Goal: Communication & Community: Participate in discussion

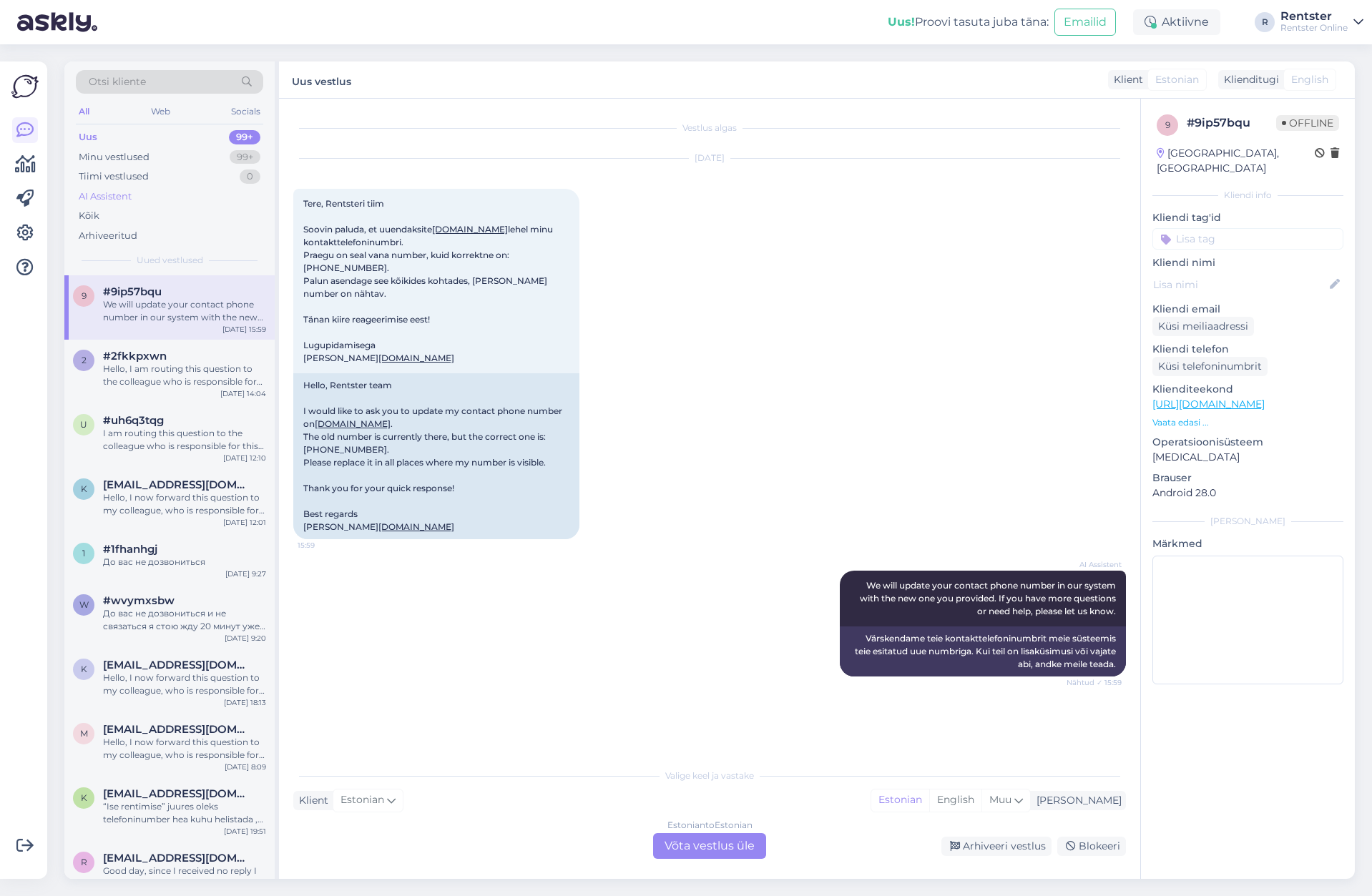
click at [144, 203] on div "AI Assistent" at bounding box center [169, 196] width 187 height 20
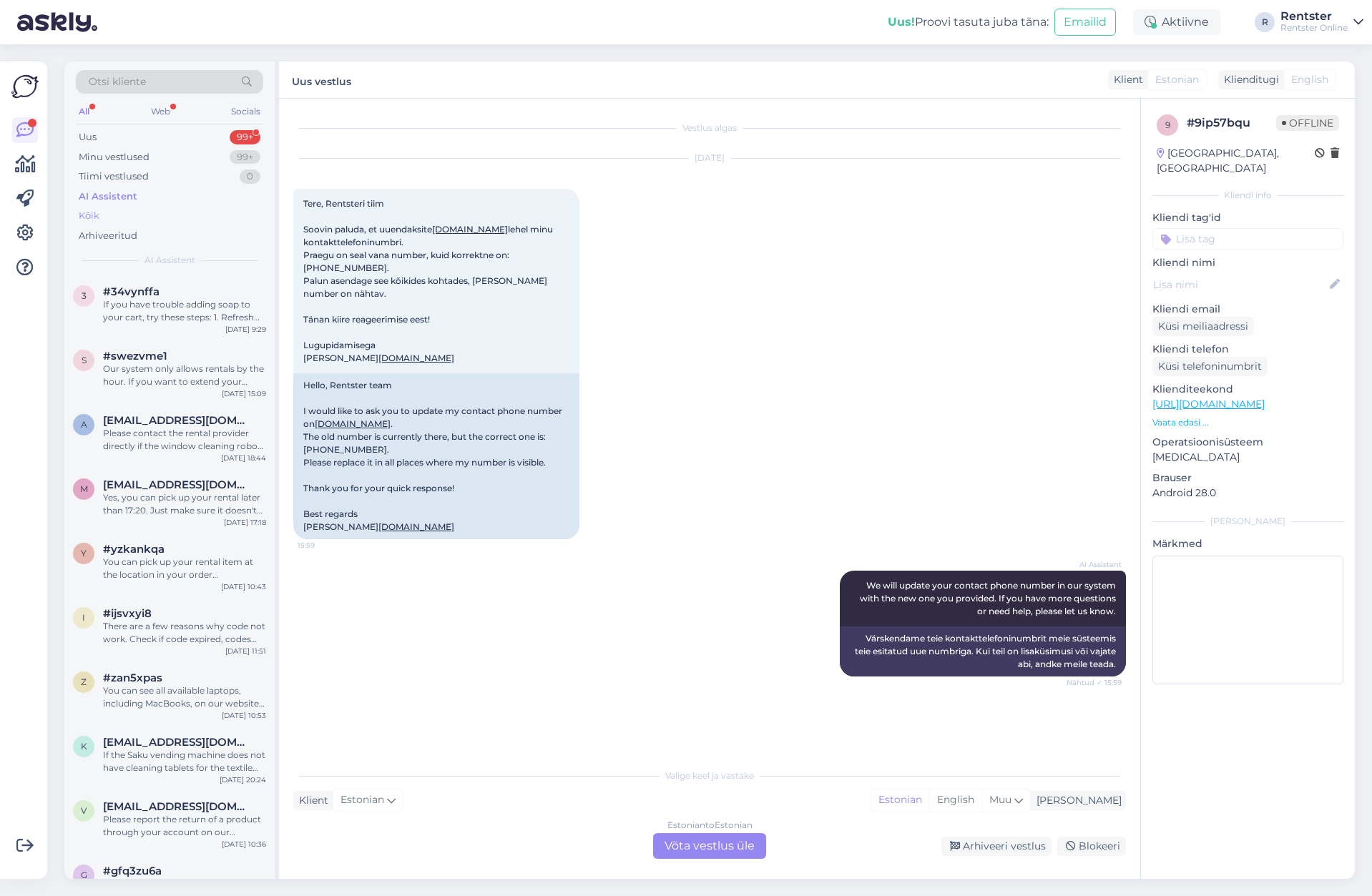
click at [139, 210] on div "Kõik" at bounding box center [169, 216] width 187 height 20
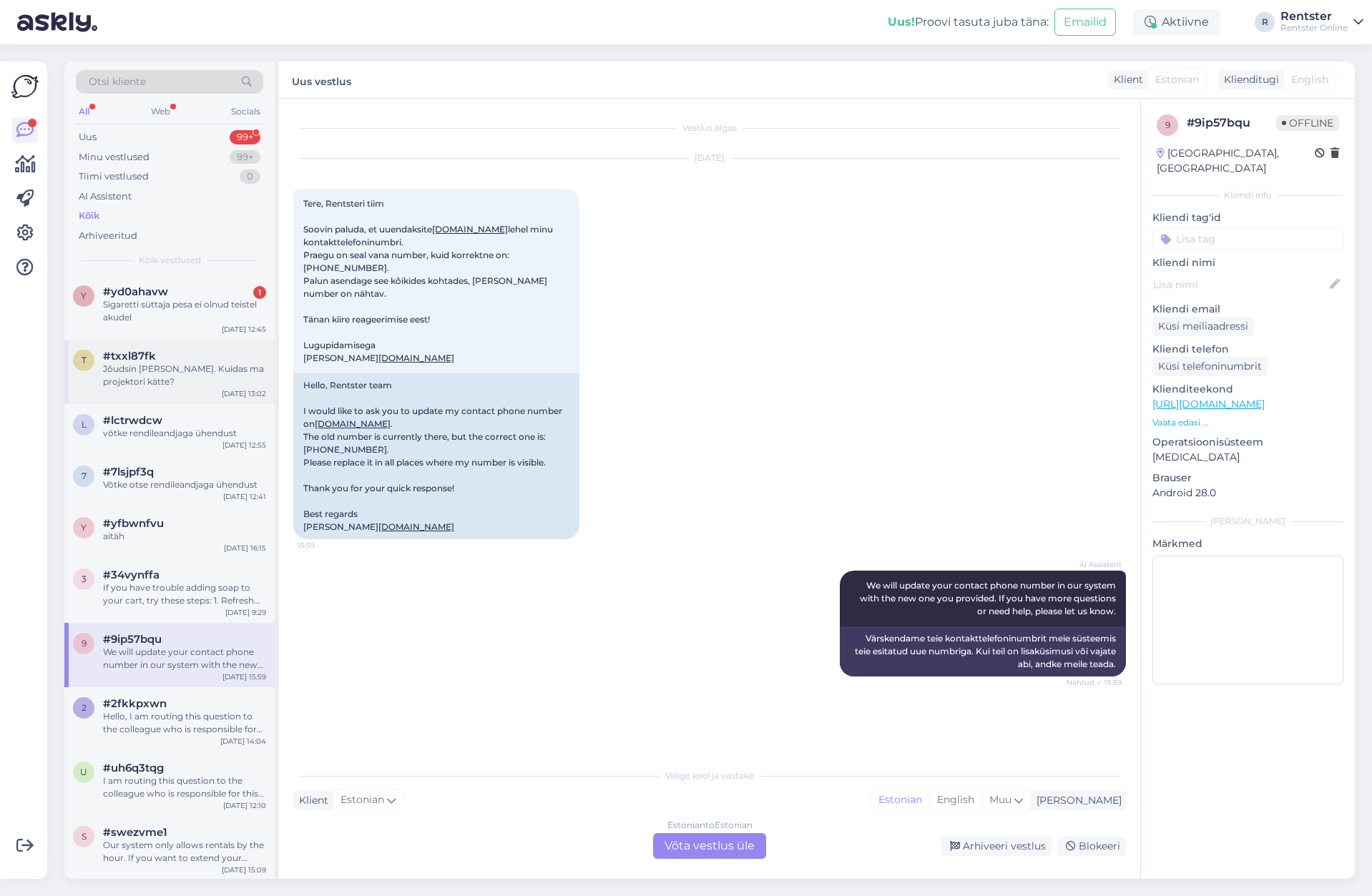
drag, startPoint x: 184, startPoint y: 292, endPoint x: 212, endPoint y: 349, distance: 63.5
click at [185, 294] on div "#yd0ahavw 1" at bounding box center [185, 292] width 163 height 12
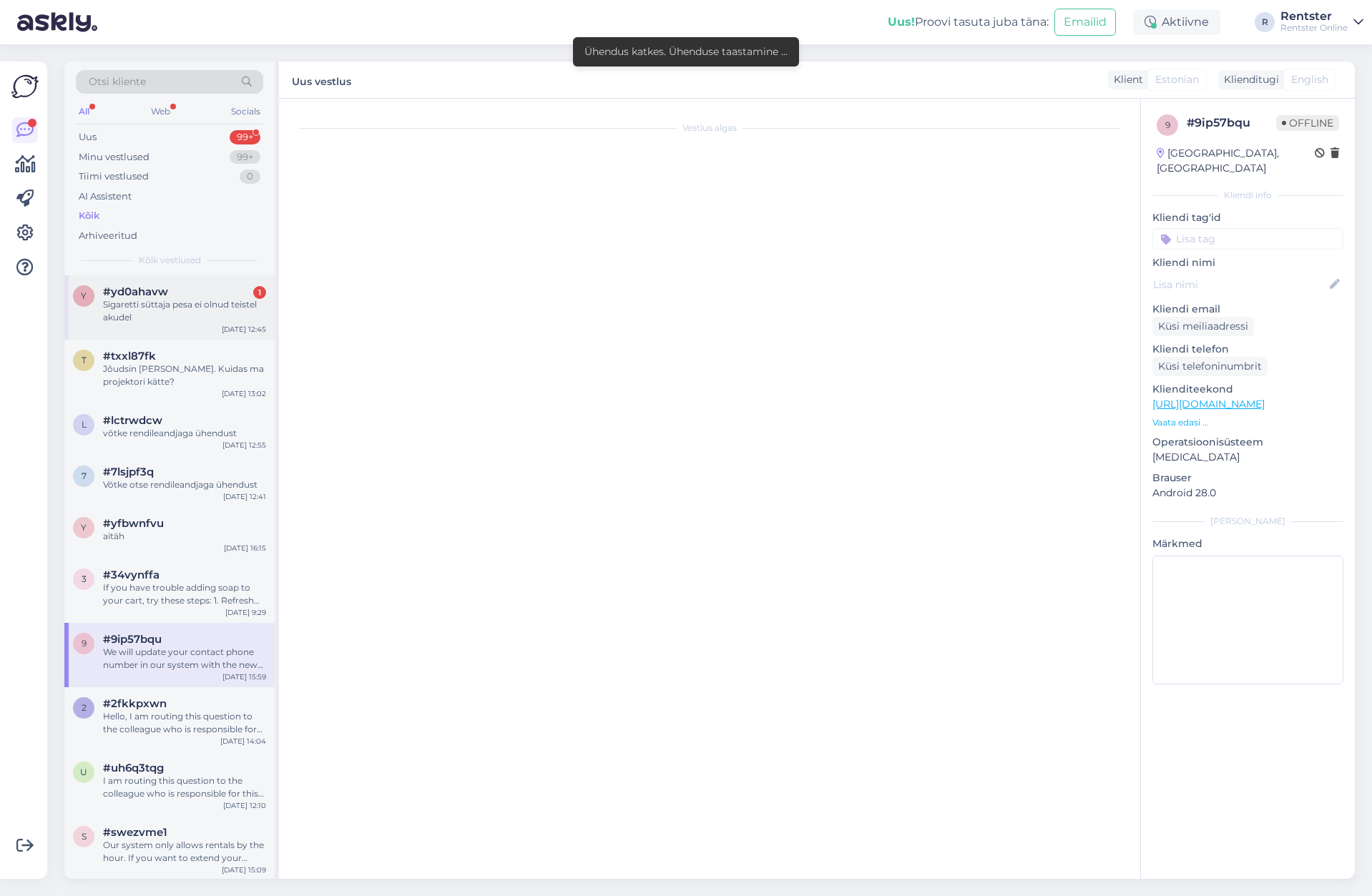
click at [188, 315] on div "Sigaretti süttaja pesa ei olnud teistel akudel" at bounding box center [185, 311] width 163 height 26
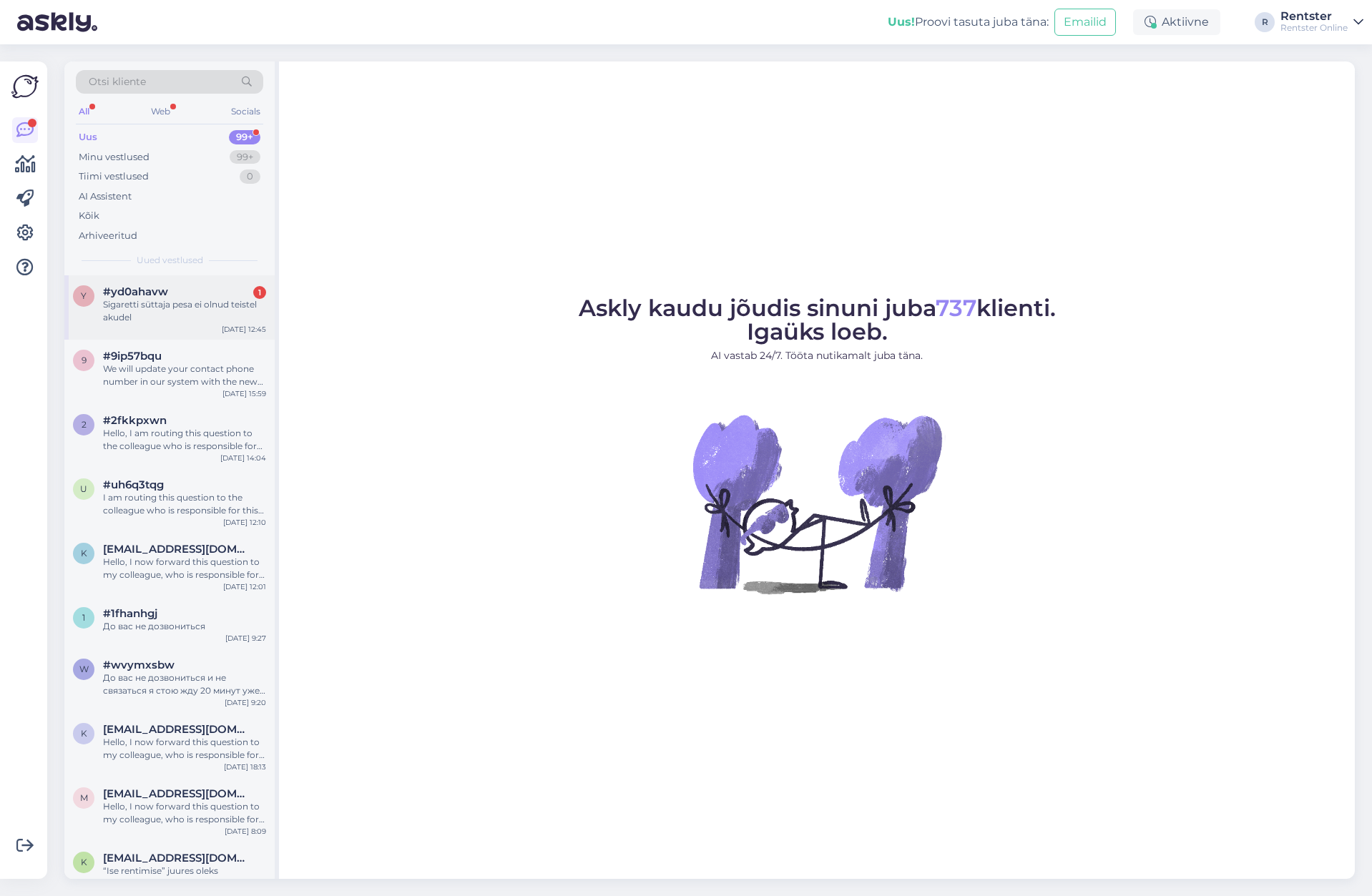
click at [190, 327] on div "y #yd0ahavw 1 Sigaretti süttaja pesa ei olnud teistel akudel [DATE] 12:45" at bounding box center [169, 308] width 210 height 64
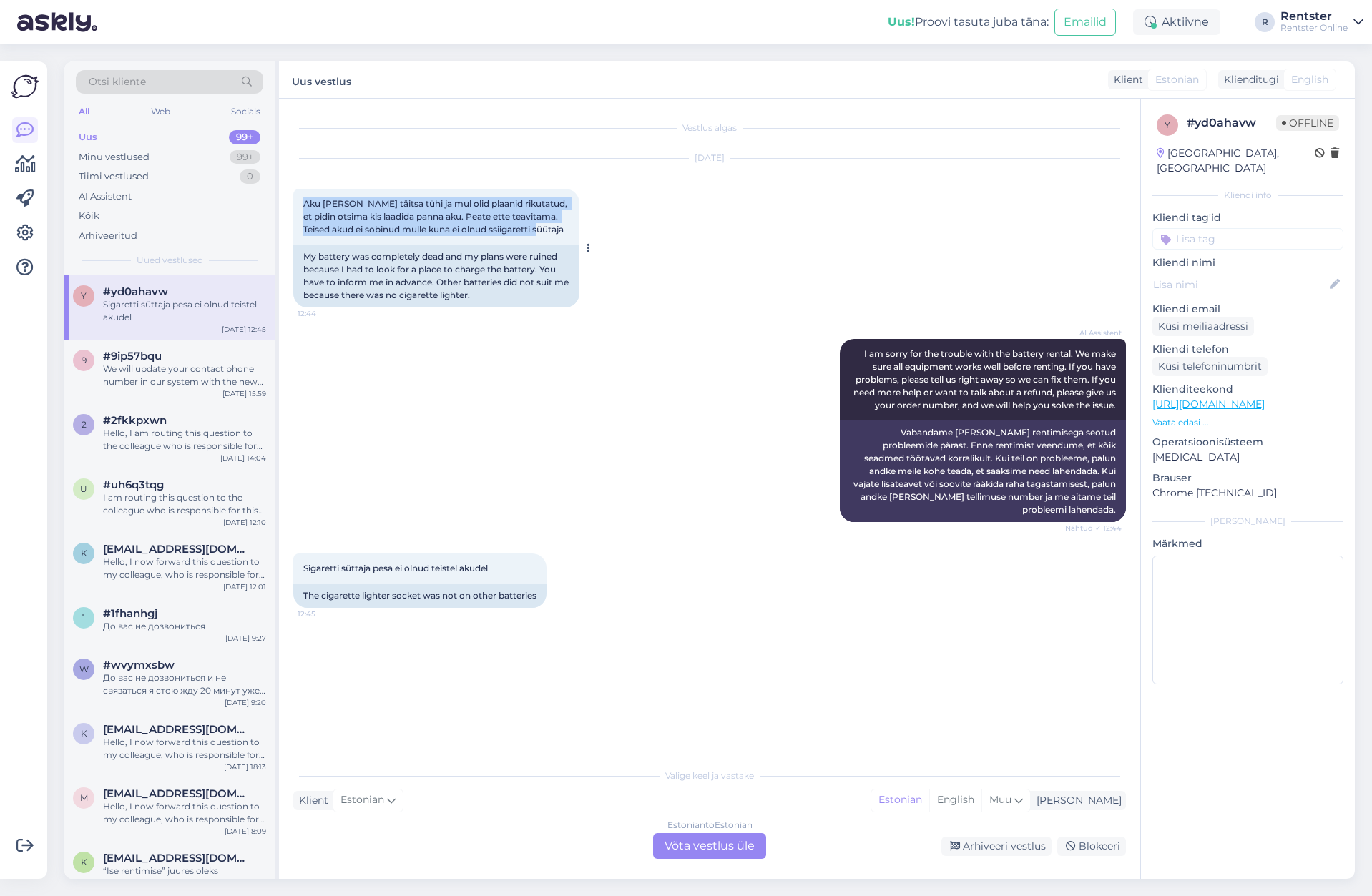
drag, startPoint x: 415, startPoint y: 225, endPoint x: 295, endPoint y: 197, distance: 123.2
click at [292, 197] on div "Vestlus algas [DATE] Aku [PERSON_NAME] täitsa tühi ja mul olid plaanid rikutatu…" at bounding box center [710, 489] width 861 height 780
click at [334, 210] on div "Aku [PERSON_NAME] täitsa tühi ja mul olid plaanid rikutatud, et pidin otsima ki…" at bounding box center [436, 217] width 286 height 56
drag, startPoint x: 533, startPoint y: 230, endPoint x: 376, endPoint y: 244, distance: 157.6
click at [300, 201] on div "Aku [PERSON_NAME] täitsa tühi ja mul olid plaanid rikutatud, et pidin otsima ki…" at bounding box center [436, 217] width 286 height 56
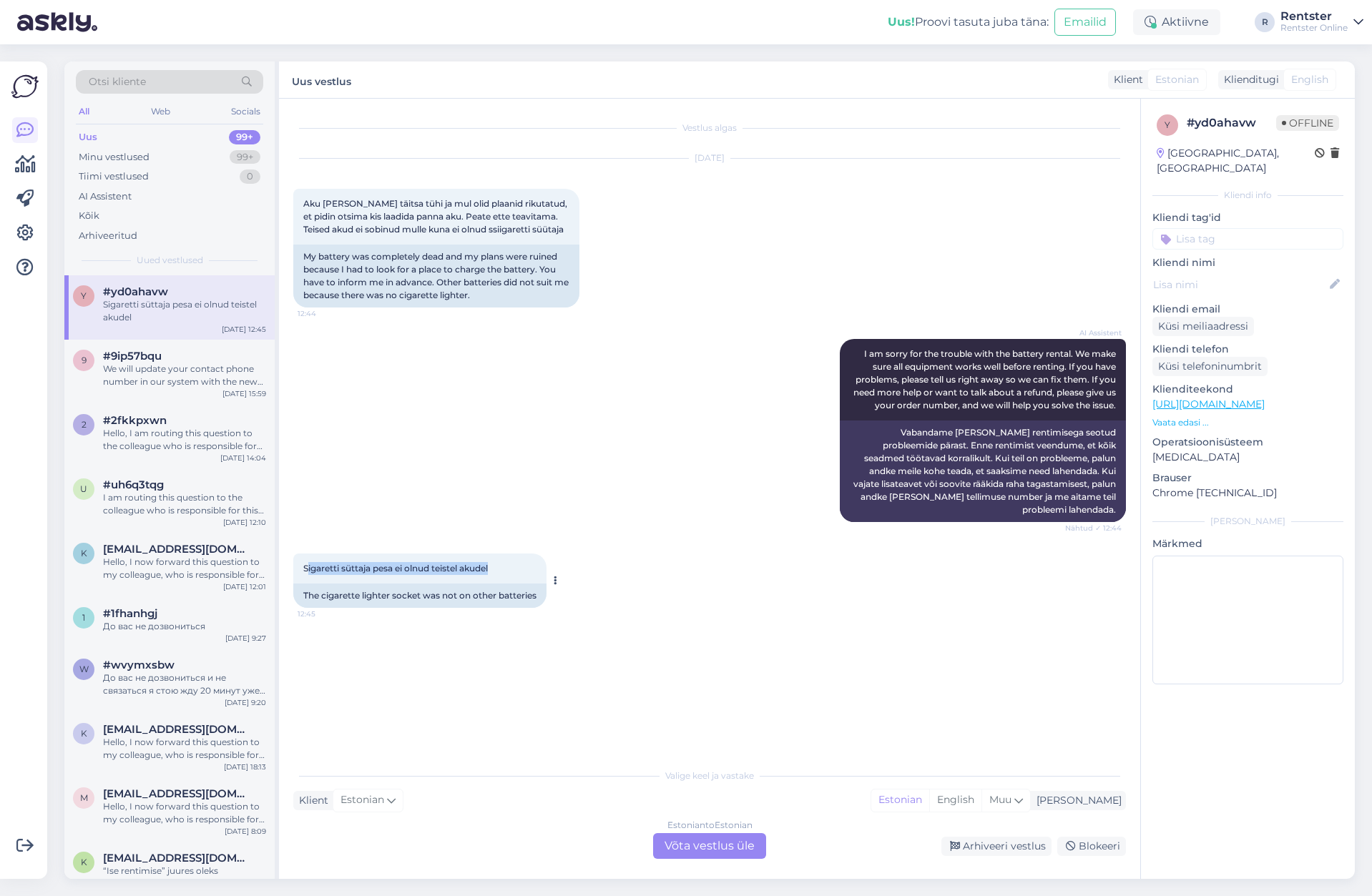
drag, startPoint x: 309, startPoint y: 556, endPoint x: 497, endPoint y: 561, distance: 188.1
click at [497, 561] on div "Sigaretti süttaja pesa ei olnud teistel akudel 12:45" at bounding box center [420, 569] width 253 height 30
